Goal: Obtain resource: Obtain resource

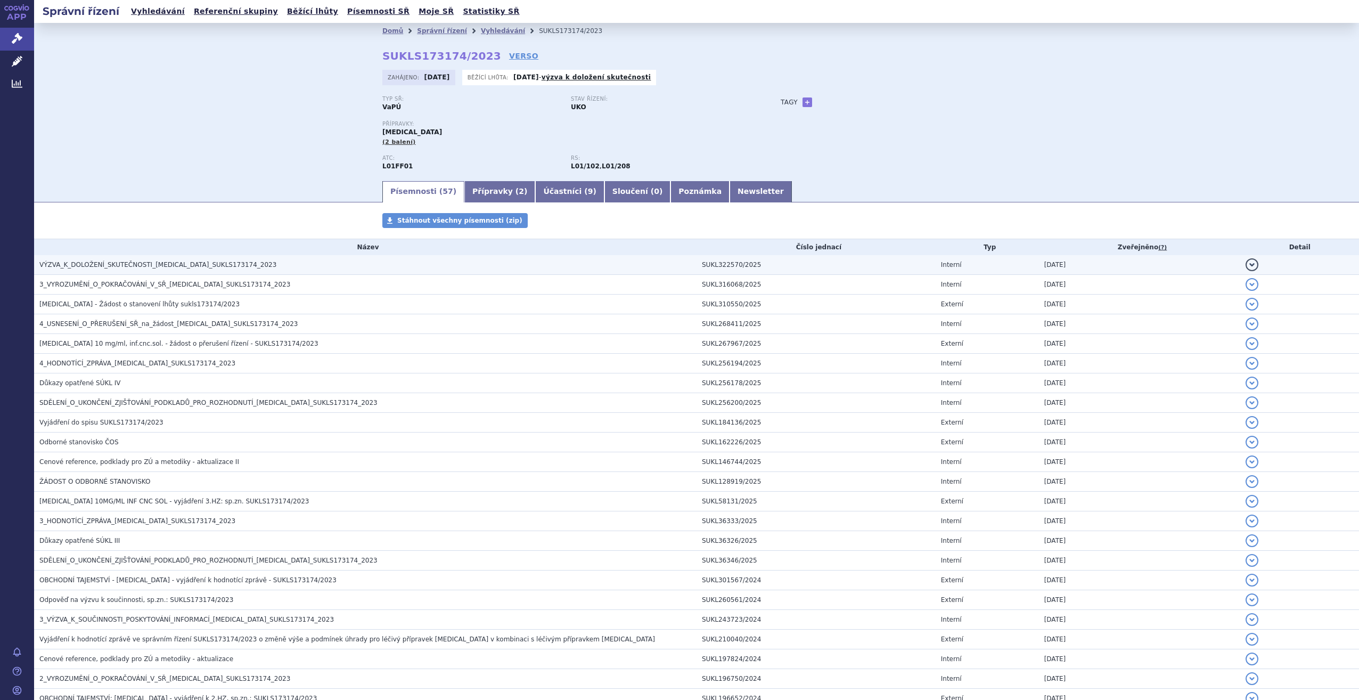
click at [228, 261] on h3 "VÝZVA_K_DOLOŽENÍ_SKUTEČNOSTI_[MEDICAL_DATA]_SUKLS173174_2023" at bounding box center [367, 264] width 657 height 11
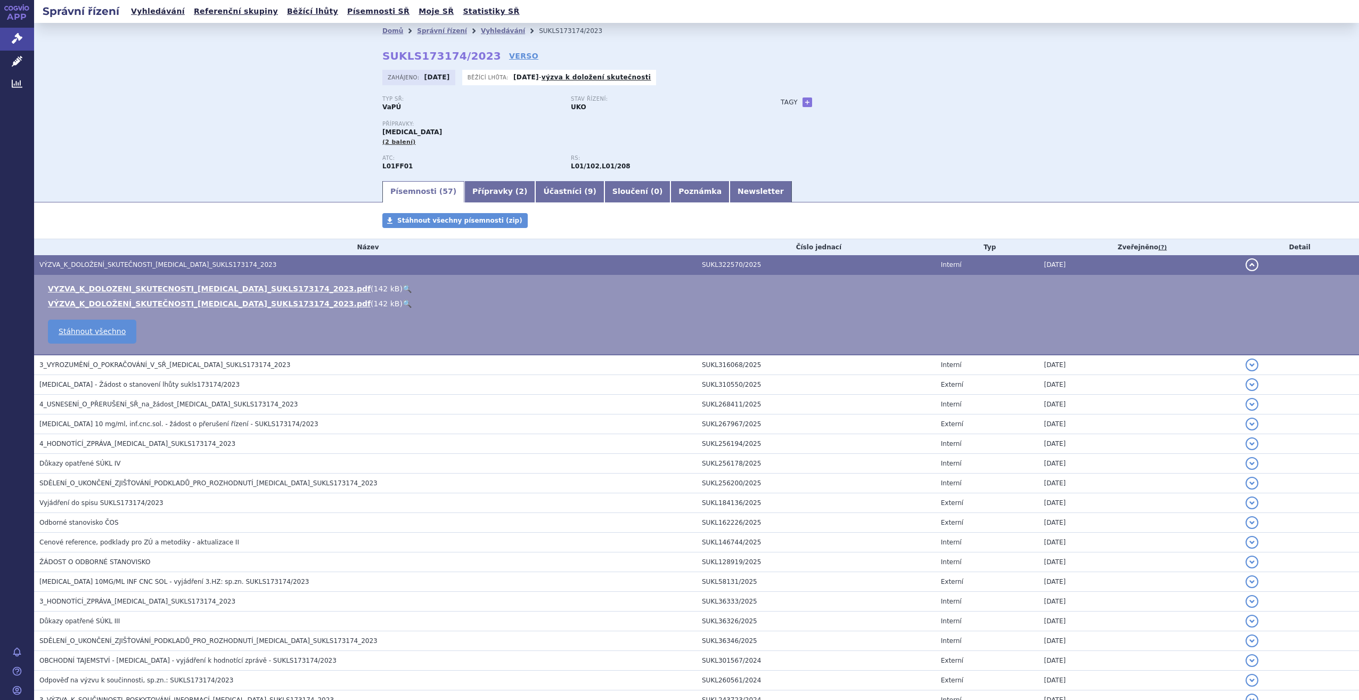
click at [403, 290] on link "🔍" at bounding box center [407, 288] width 9 height 9
click at [403, 287] on link "🔍" at bounding box center [407, 288] width 9 height 9
click at [403, 299] on link "🔍" at bounding box center [407, 303] width 9 height 9
click at [403, 288] on link "🔍" at bounding box center [407, 288] width 9 height 9
click at [403, 307] on link "🔍" at bounding box center [407, 303] width 9 height 9
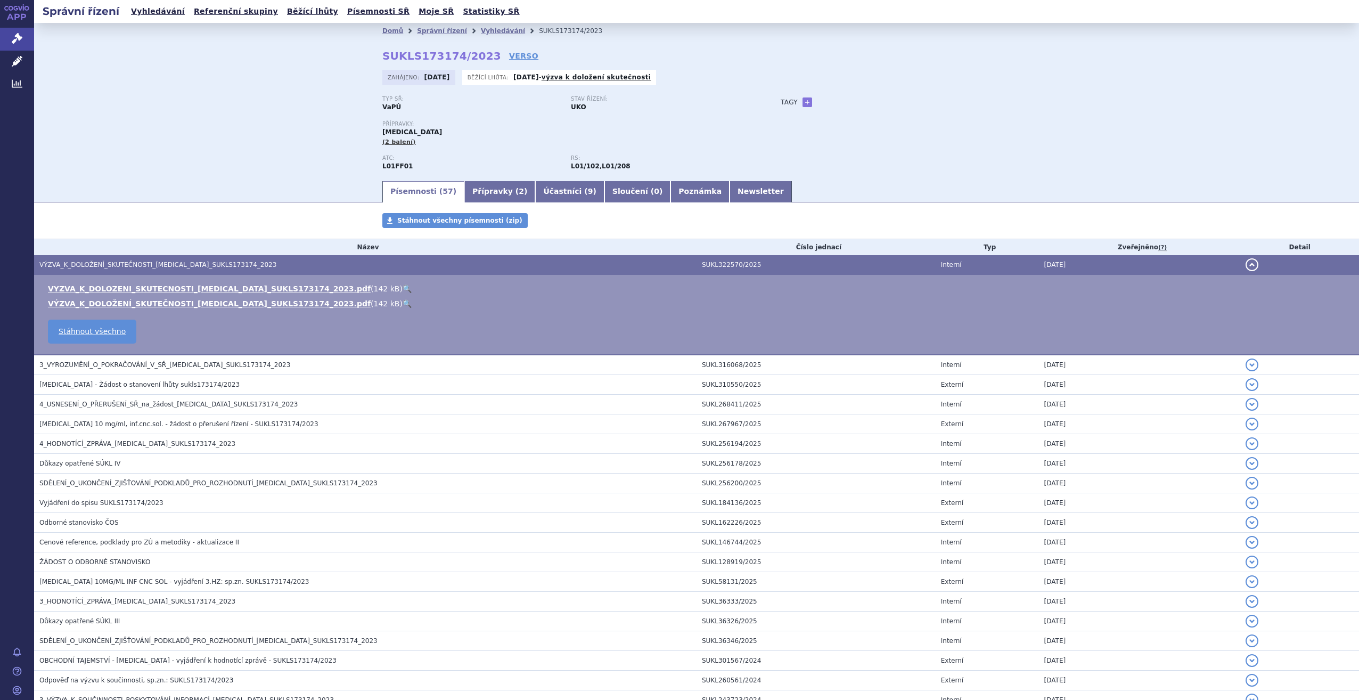
click at [403, 290] on link "🔍" at bounding box center [407, 288] width 9 height 9
click at [403, 302] on link "🔍" at bounding box center [407, 303] width 9 height 9
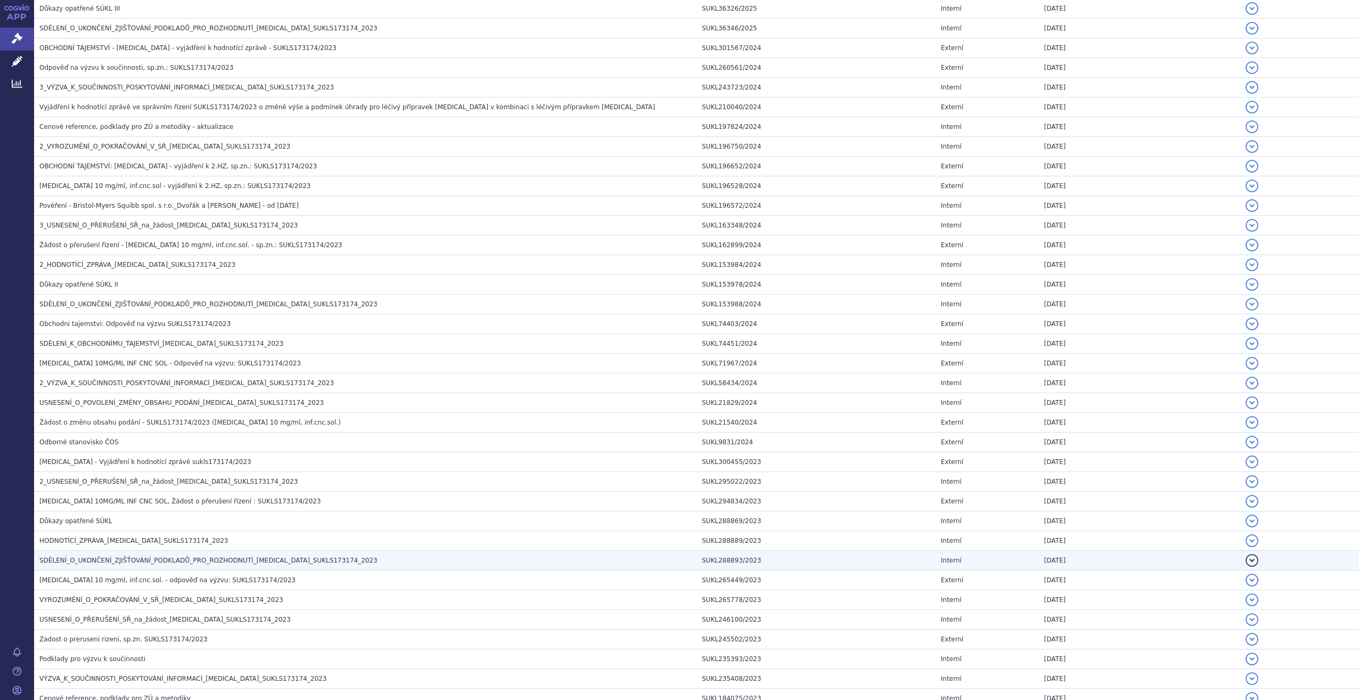
scroll to position [823, 0]
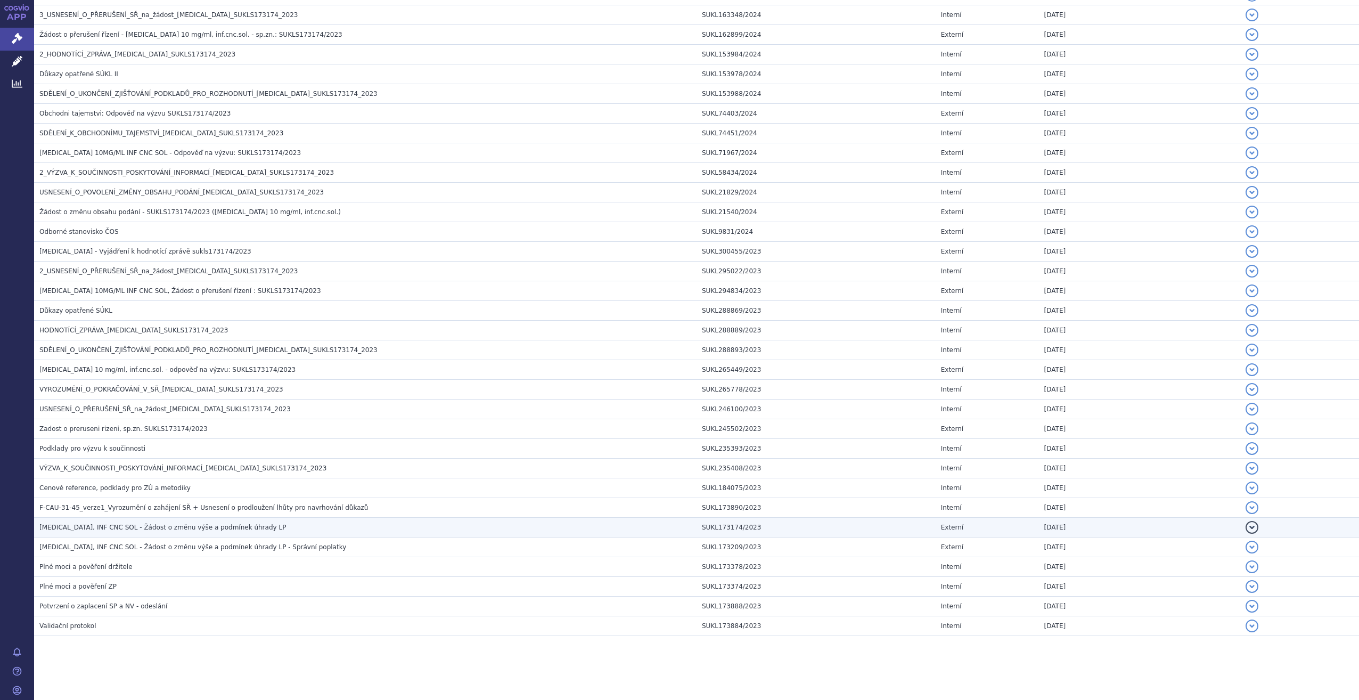
click at [202, 528] on span "[MEDICAL_DATA], INF CNC SOL - Žádost o změnu výše a podmínek úhrady LP" at bounding box center [162, 527] width 247 height 7
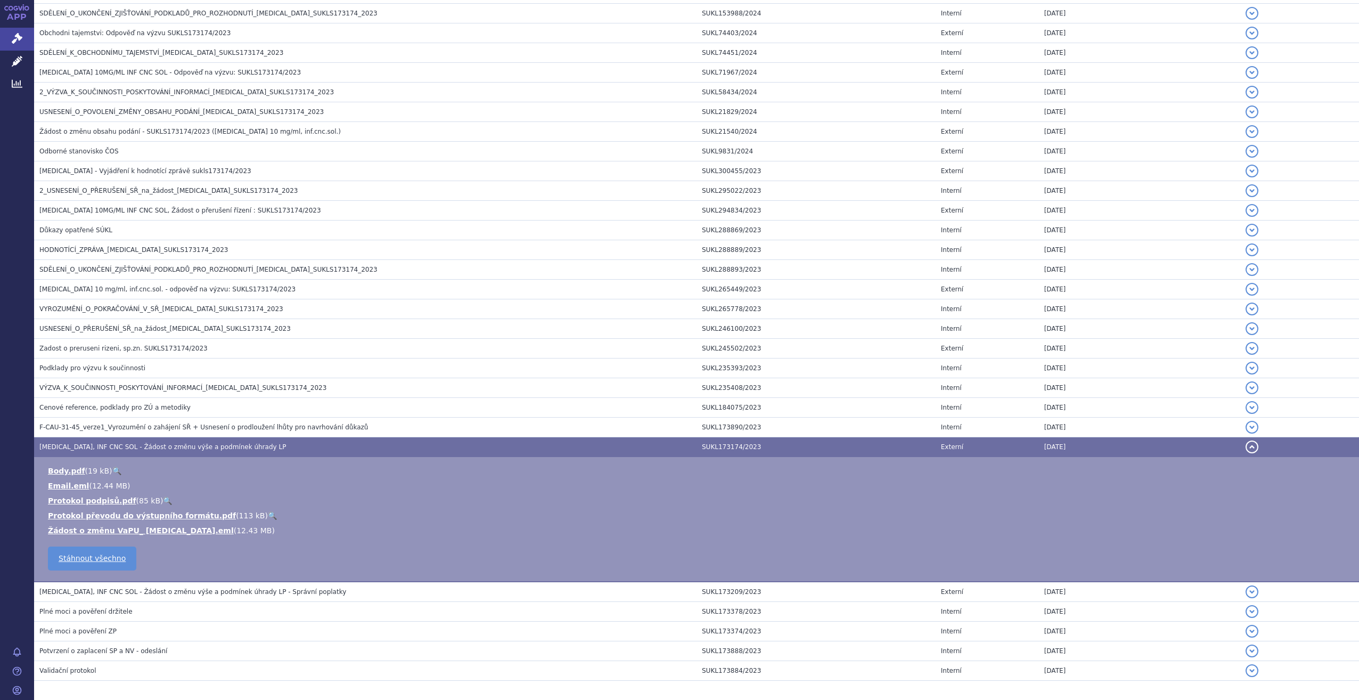
scroll to position [742, 0]
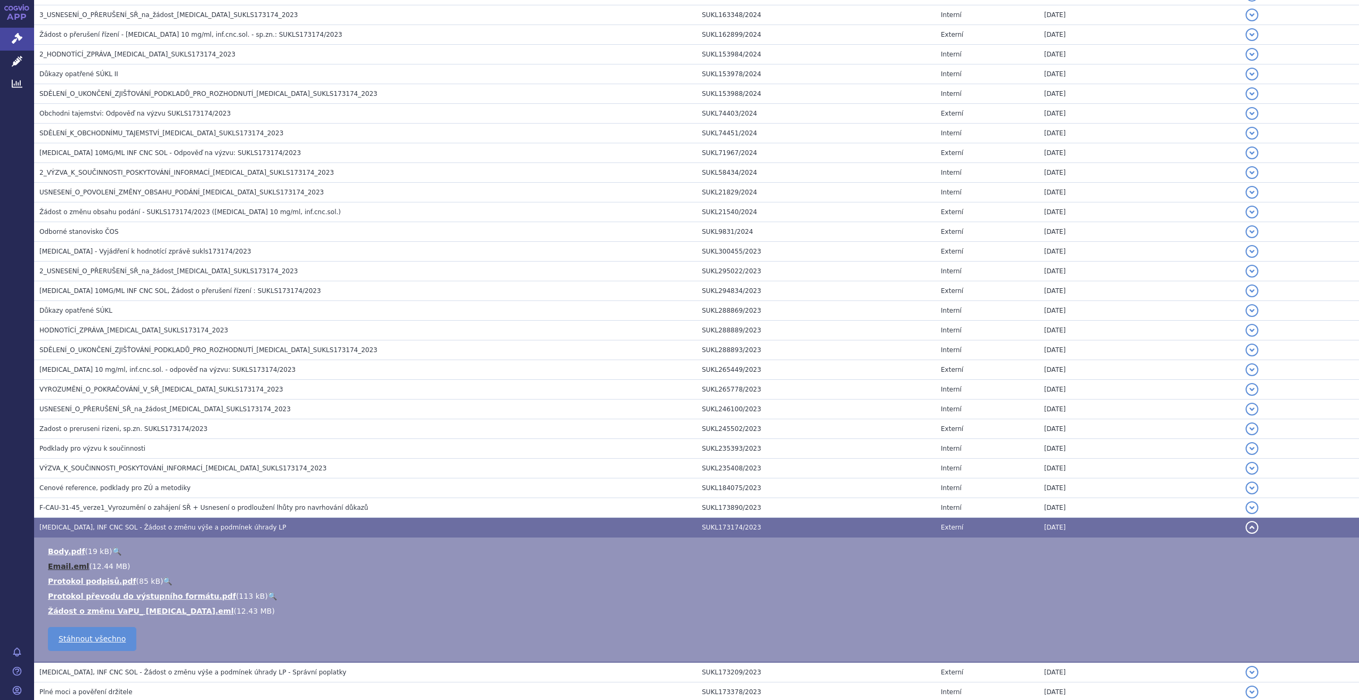
click at [69, 563] on link "Email.eml" at bounding box center [68, 566] width 41 height 9
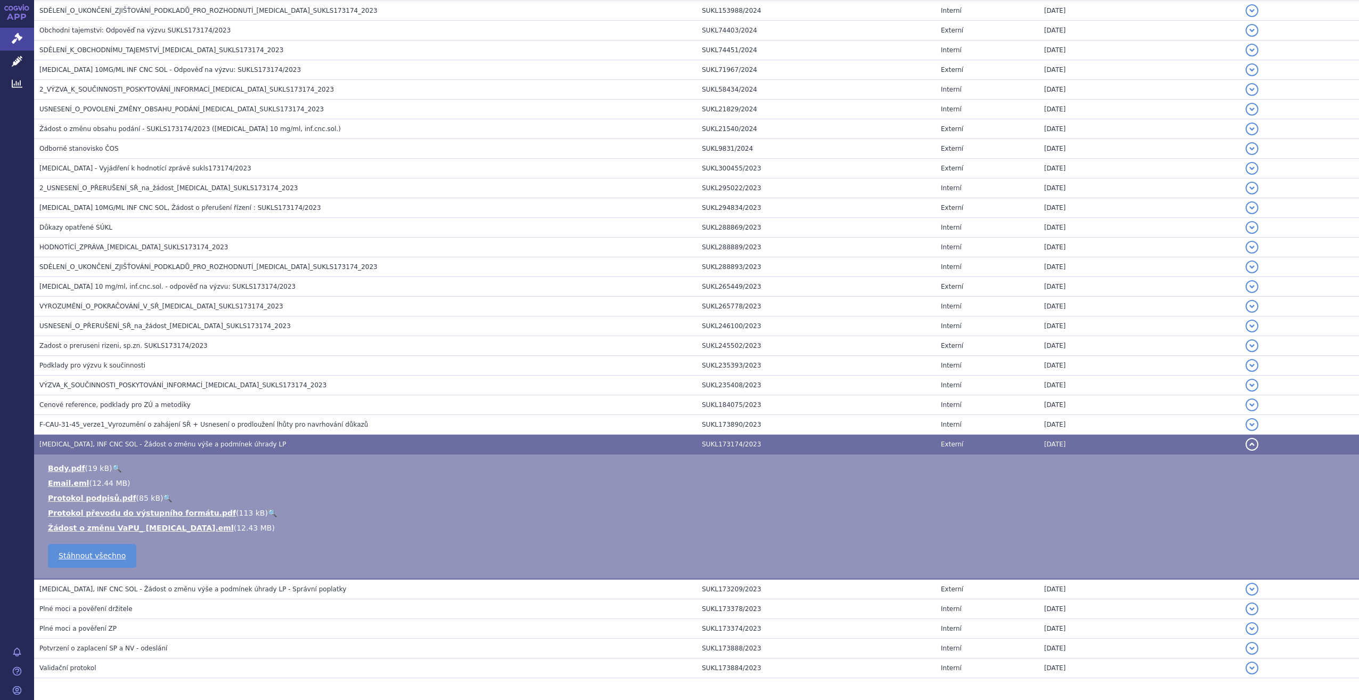
scroll to position [849, 0]
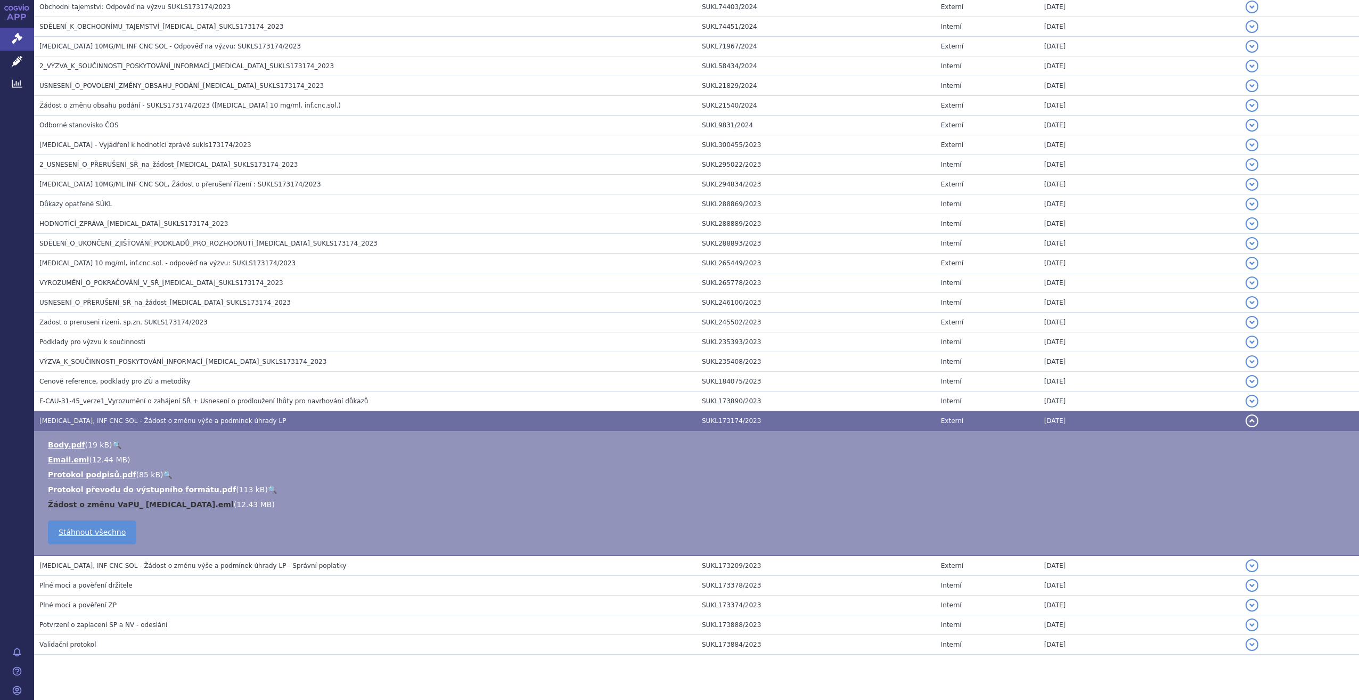
click at [152, 506] on link "Žádost o změnu VaPU_ [MEDICAL_DATA].eml" at bounding box center [141, 504] width 186 height 9
